Goal: Transaction & Acquisition: Register for event/course

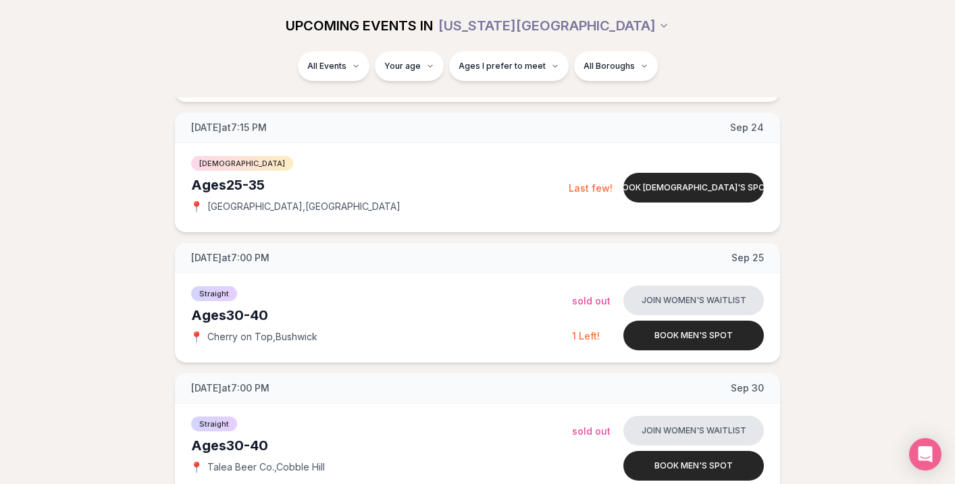
scroll to position [1084, 0]
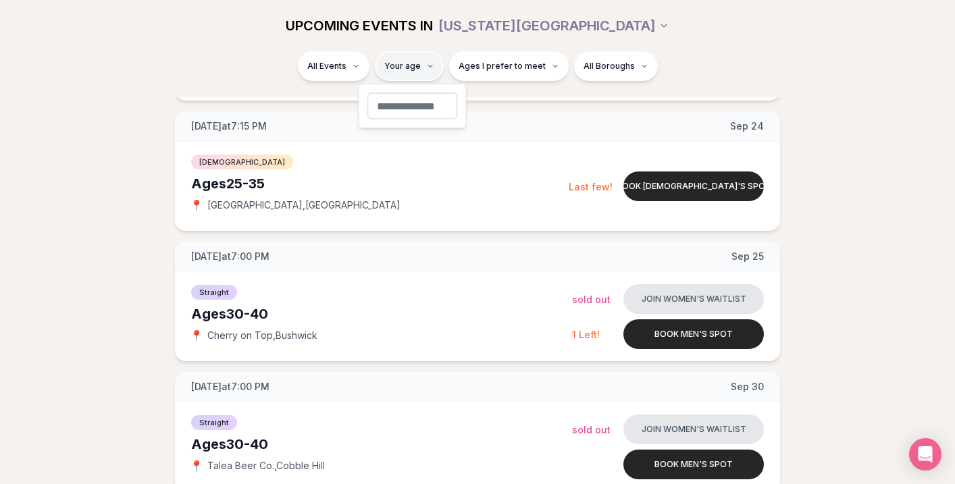
type input "**"
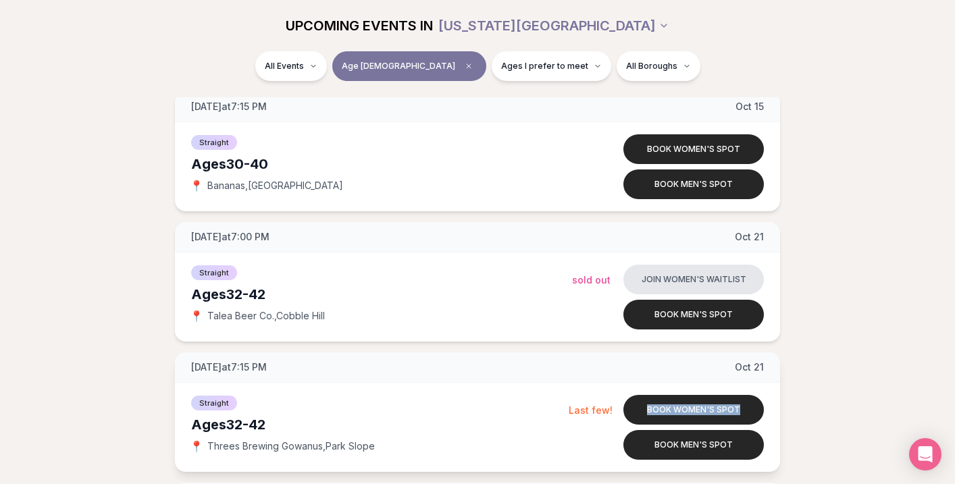
scroll to position [1884, 0]
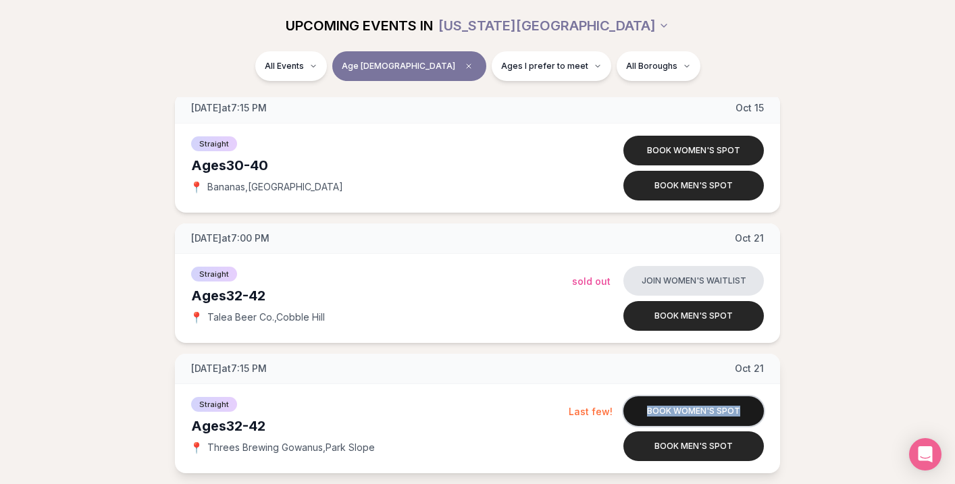
click at [660, 415] on button "Book women's spot" at bounding box center [694, 412] width 141 height 30
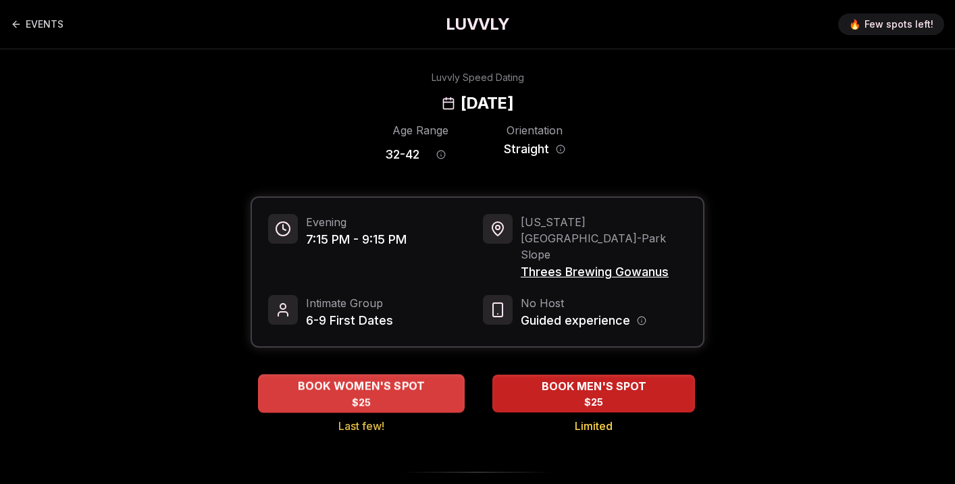
click at [376, 375] on div "BOOK WOMEN'S SPOT $25" at bounding box center [361, 393] width 207 height 37
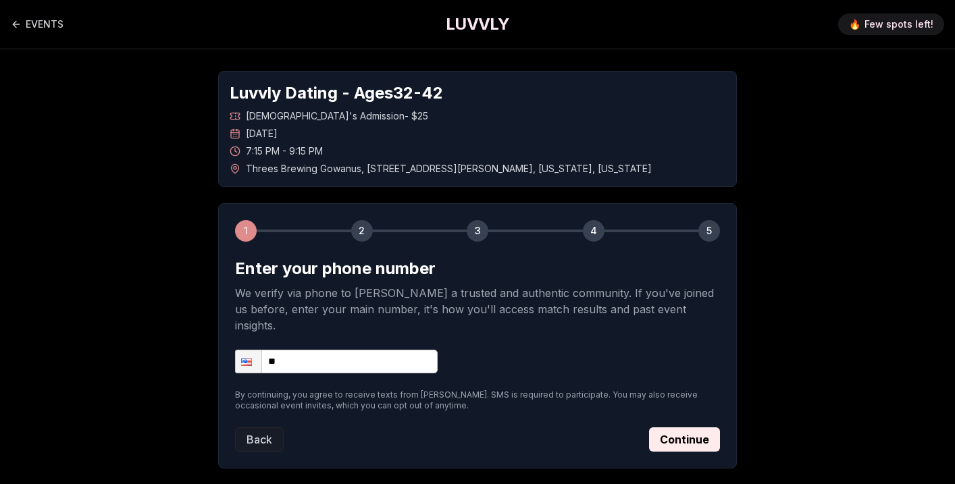
click at [368, 350] on input "**" at bounding box center [336, 362] width 203 height 24
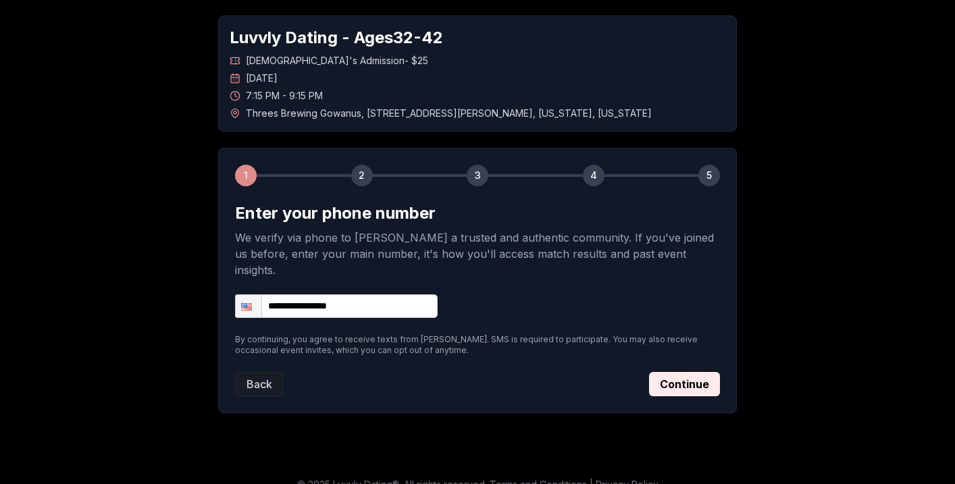
scroll to position [57, 0]
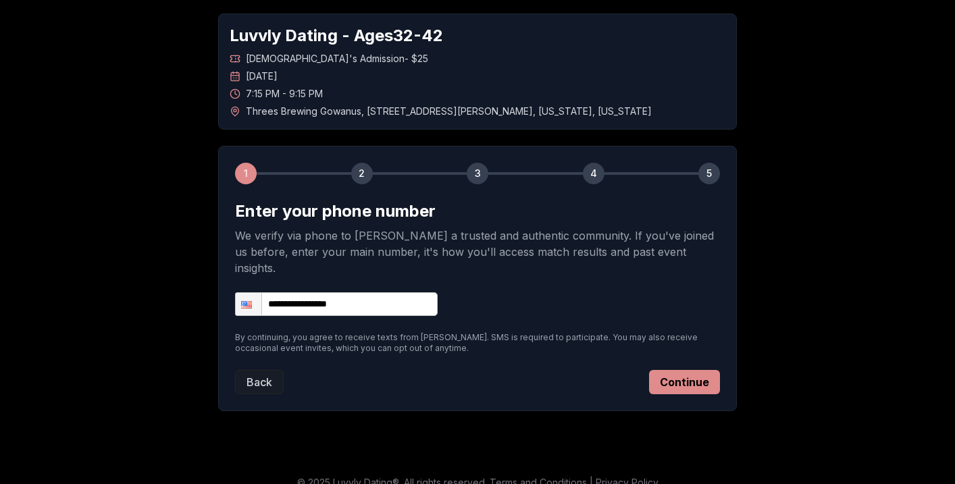
type input "**********"
click at [684, 371] on button "Continue" at bounding box center [684, 382] width 71 height 24
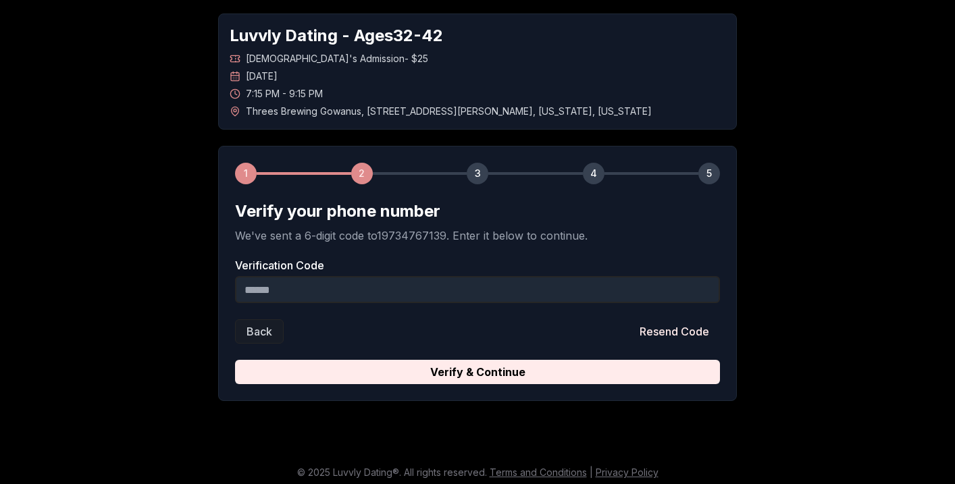
click at [509, 296] on input "Verification Code" at bounding box center [477, 289] width 485 height 27
type input "*"
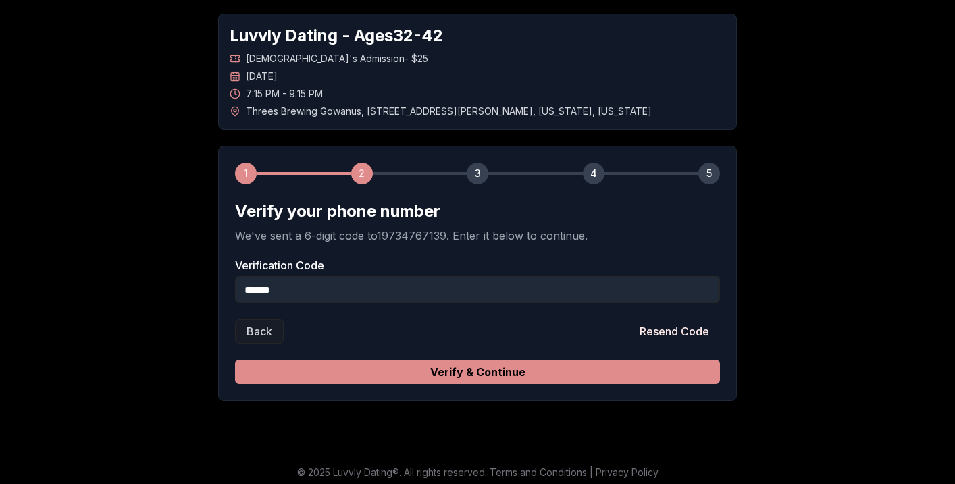
type input "******"
click at [510, 375] on button "Verify & Continue" at bounding box center [477, 372] width 485 height 24
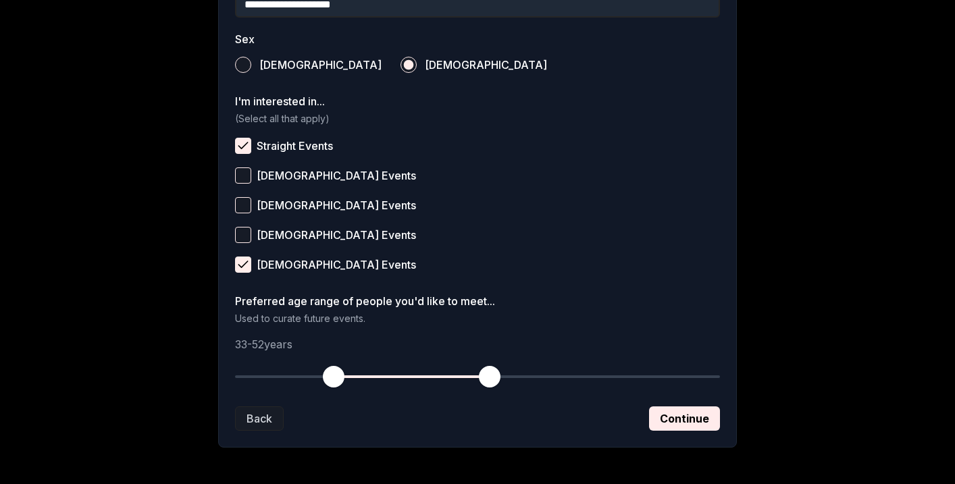
scroll to position [482, 0]
click at [674, 427] on button "Continue" at bounding box center [684, 418] width 71 height 24
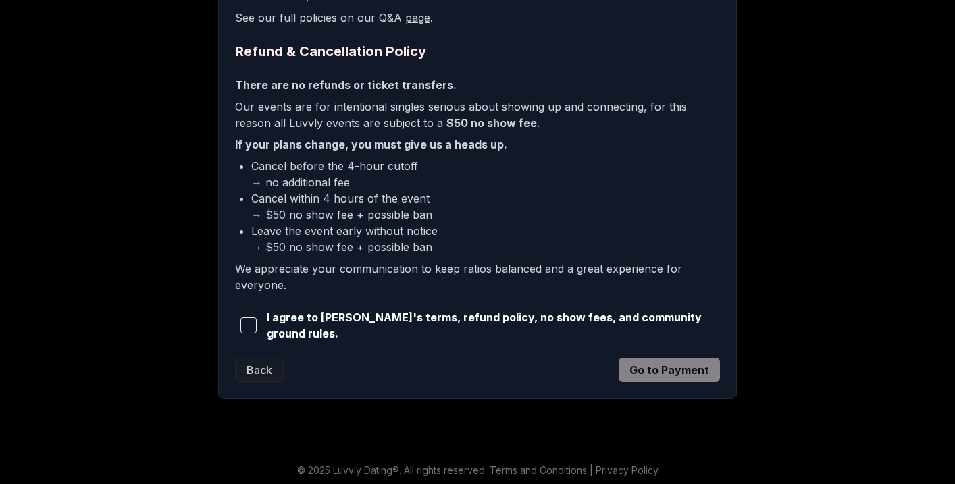
scroll to position [315, 0]
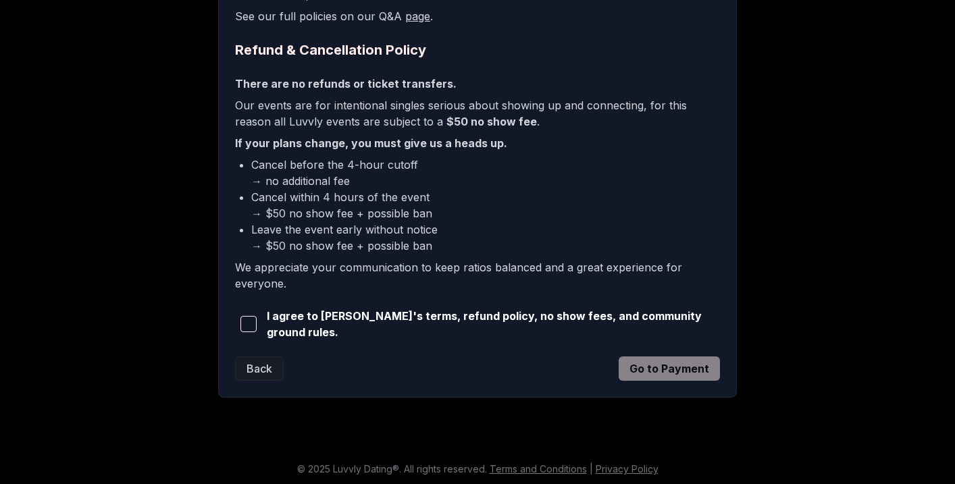
click at [252, 322] on span "button" at bounding box center [249, 324] width 16 height 16
click at [647, 364] on button "Go to Payment" at bounding box center [669, 369] width 101 height 24
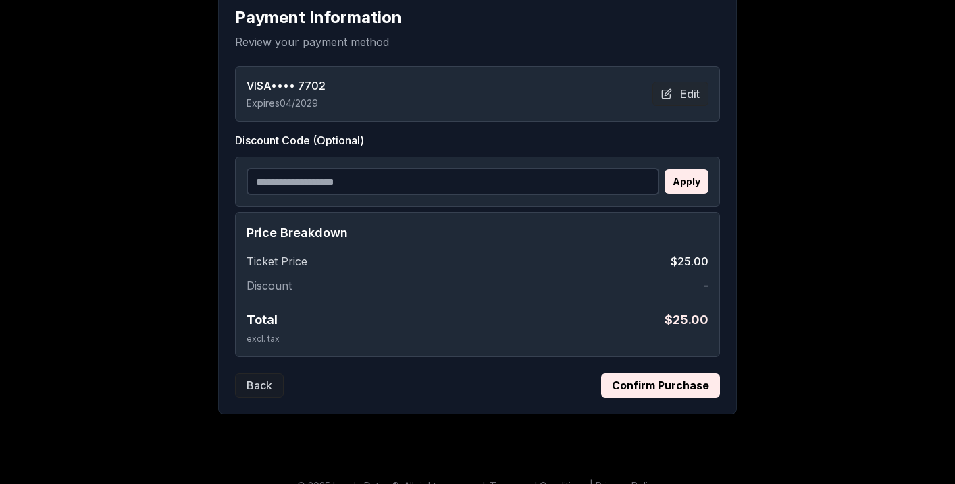
scroll to position [258, 0]
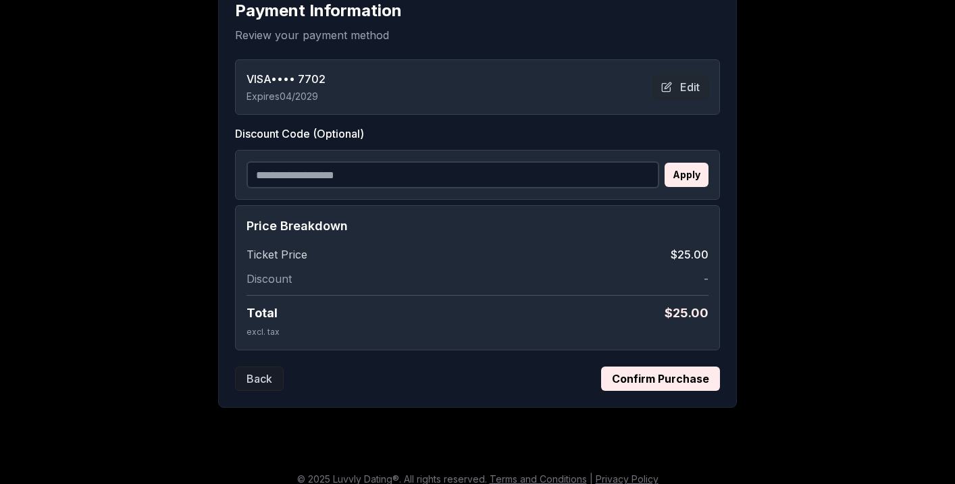
click at [638, 383] on button "Confirm Purchase" at bounding box center [660, 379] width 119 height 24
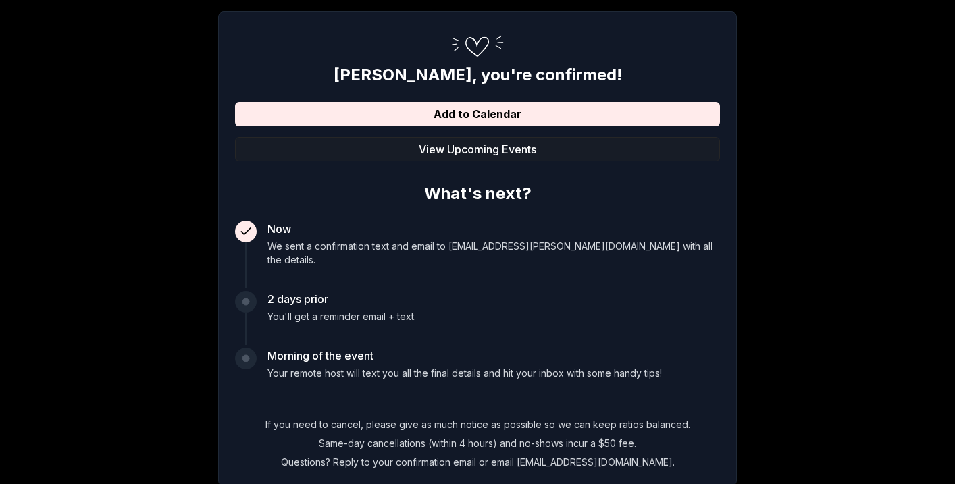
scroll to position [0, 0]
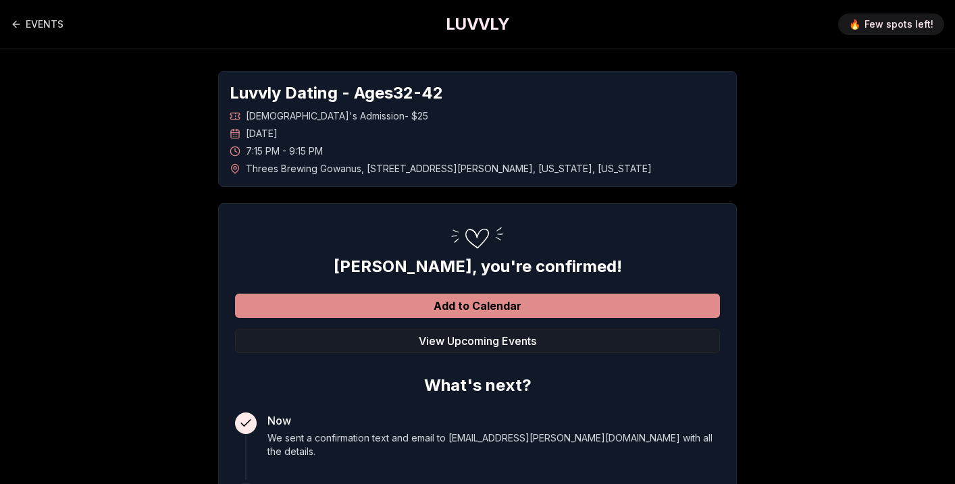
click at [582, 303] on button "Add to Calendar" at bounding box center [477, 306] width 485 height 24
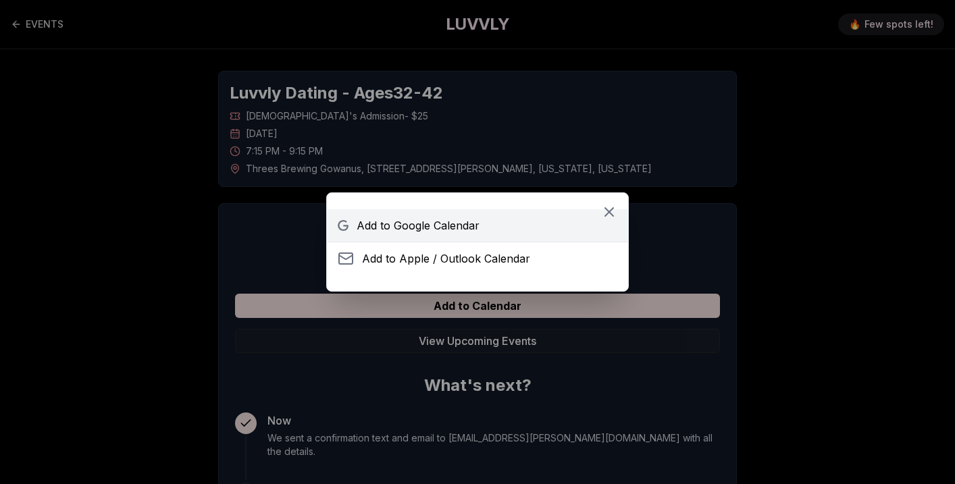
click at [541, 237] on link "Add to Google Calendar" at bounding box center [477, 225] width 301 height 32
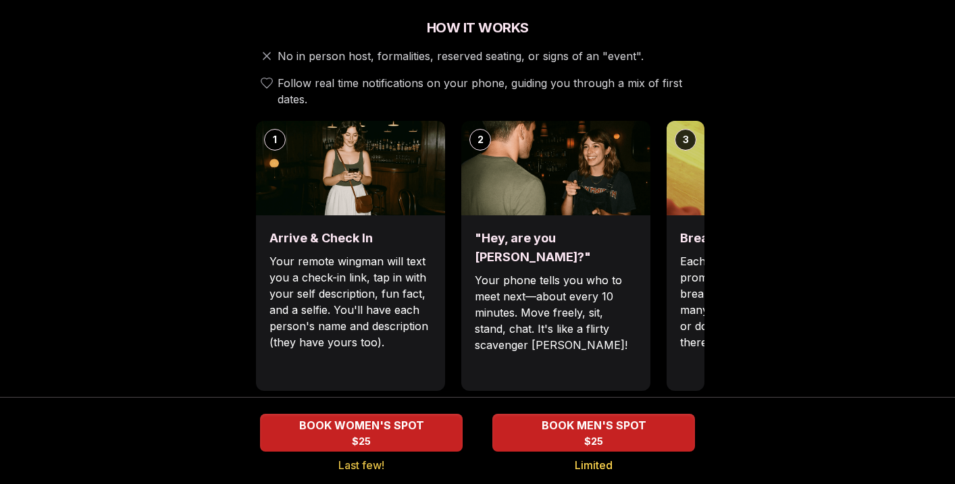
scroll to position [509, 0]
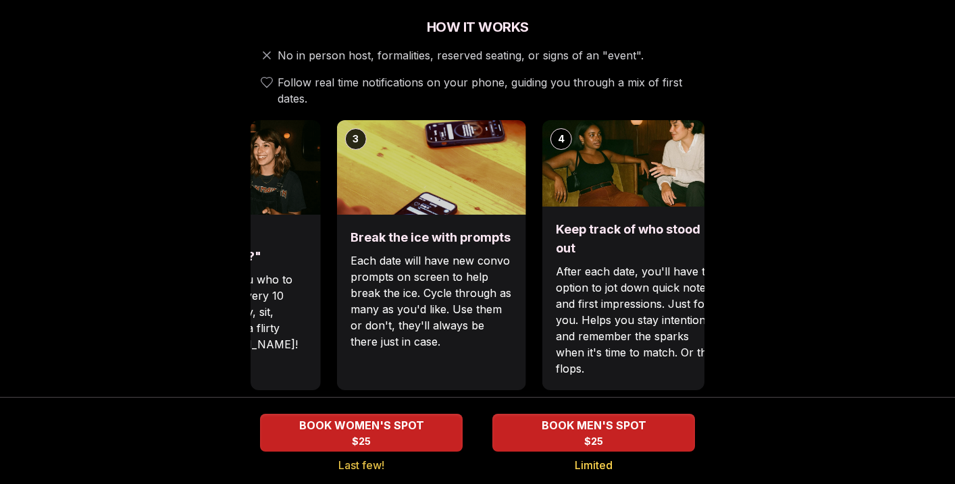
click at [352, 308] on p "Each date will have new convo prompts on screen to help break the ice. Cycle th…" at bounding box center [432, 301] width 162 height 97
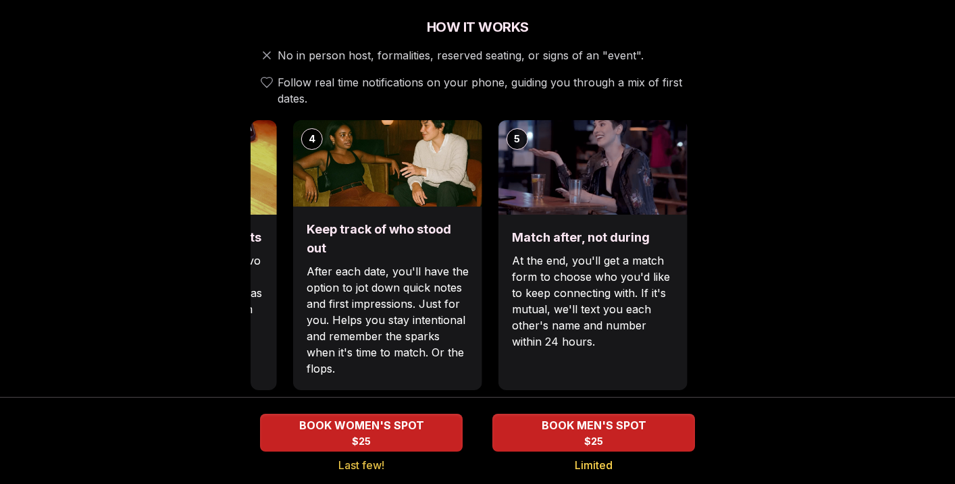
click at [492, 315] on div "1 Arrive & Check In Your remote wingman will text you a check-in link, tap in w…" at bounding box center [478, 255] width 454 height 270
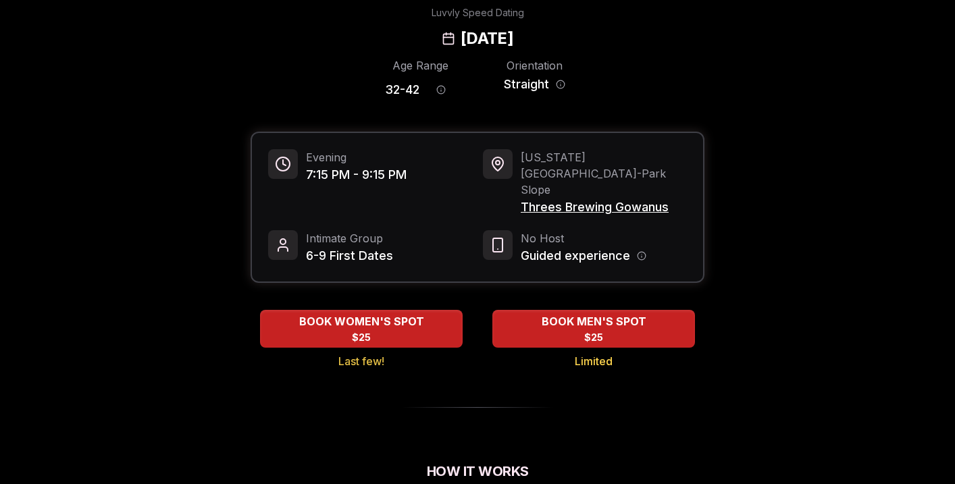
scroll to position [0, 0]
